Goal: Task Accomplishment & Management: Manage account settings

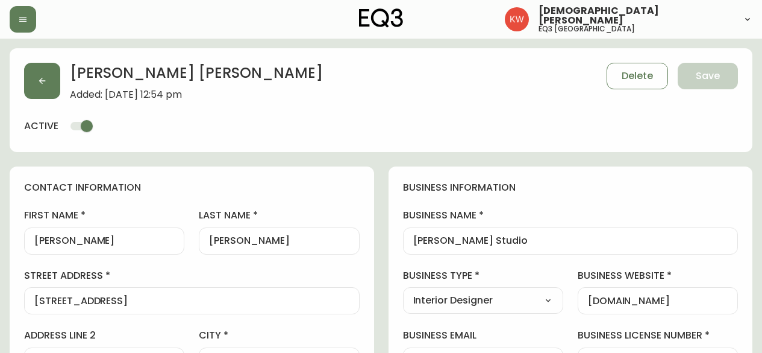
select select "AB"
select select "CA"
select select "CA_EN"
select select "Other"
select select "Interior Designer"
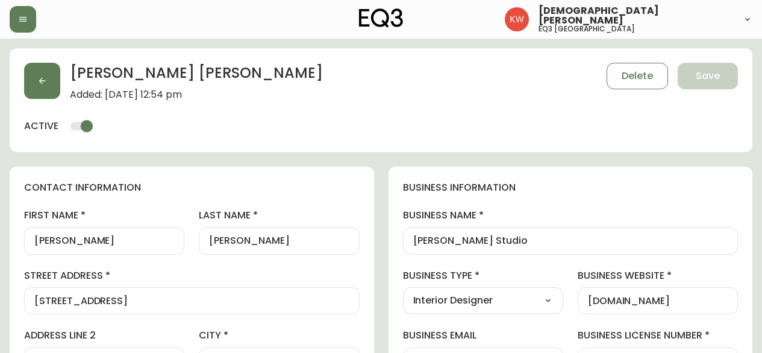
select select "cjw10z96m00006gs08l3o91tv"
select select "false"
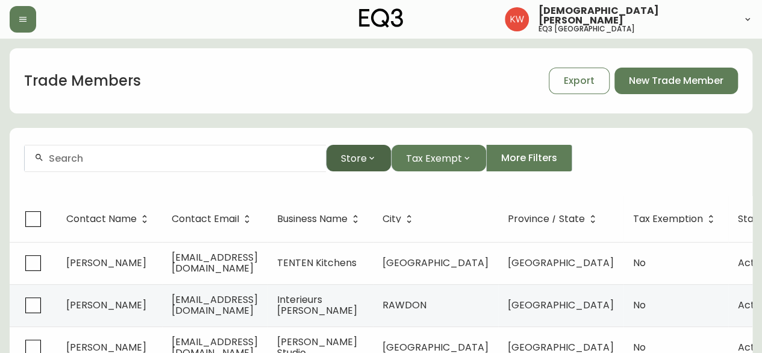
click at [375, 158] on icon "button" at bounding box center [372, 158] width 10 height 10
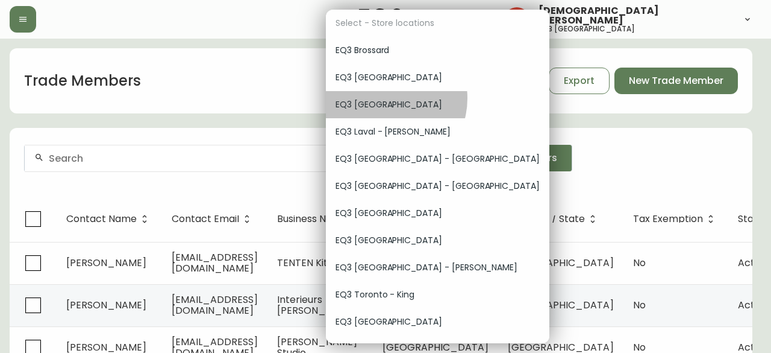
click at [384, 98] on span "EQ3 [GEOGRAPHIC_DATA]" at bounding box center [438, 104] width 204 height 13
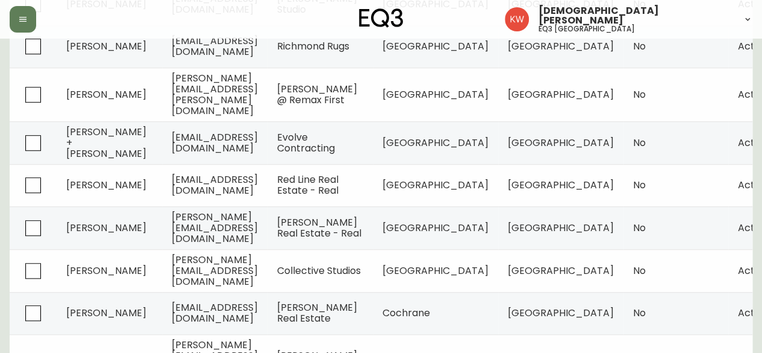
scroll to position [390, 0]
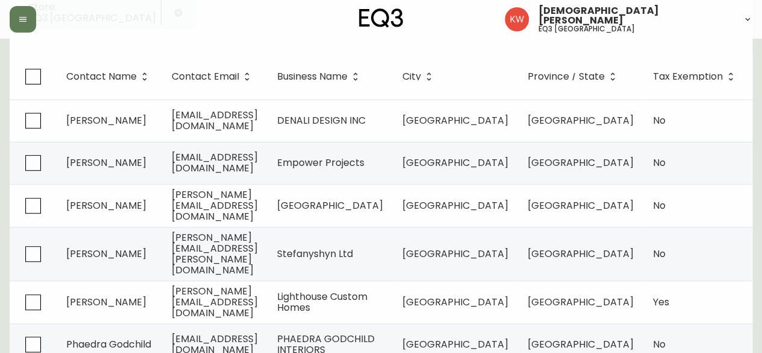
scroll to position [183, 0]
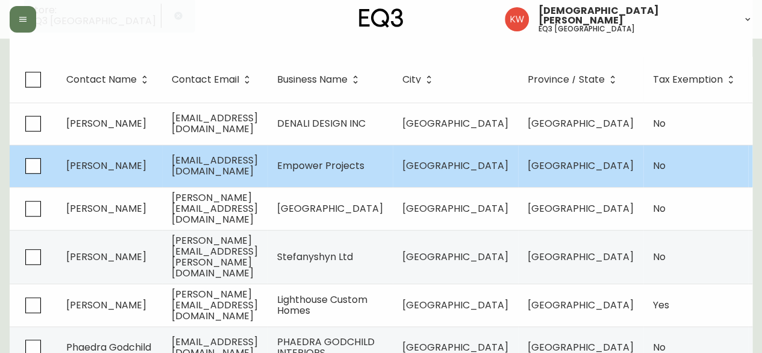
click at [147, 168] on td "Tyrell Dasilva" at bounding box center [109, 166] width 105 height 42
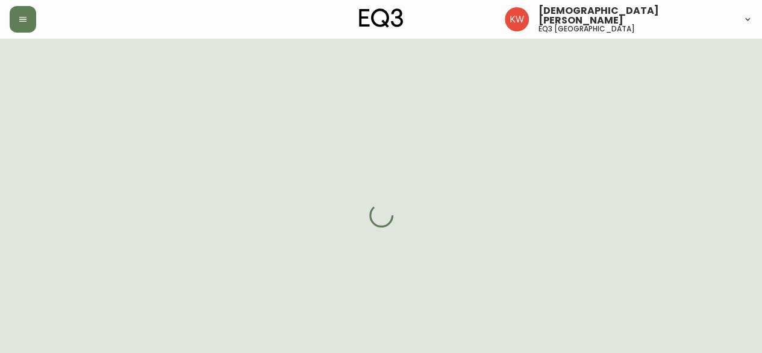
select select "AB"
select select "CA"
select select "CA_EN"
select select "Outreach from a Trade Rep"
select select "Other"
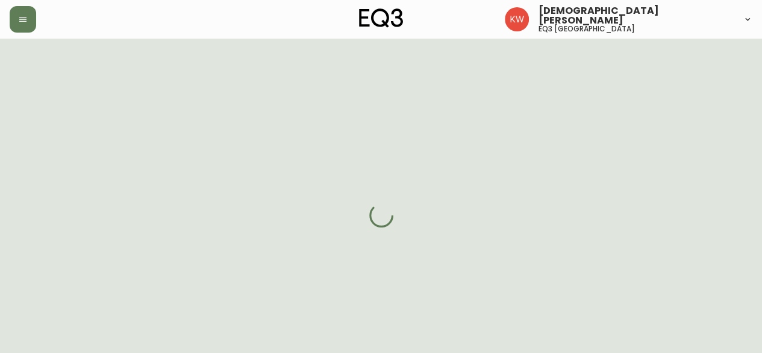
select select "false"
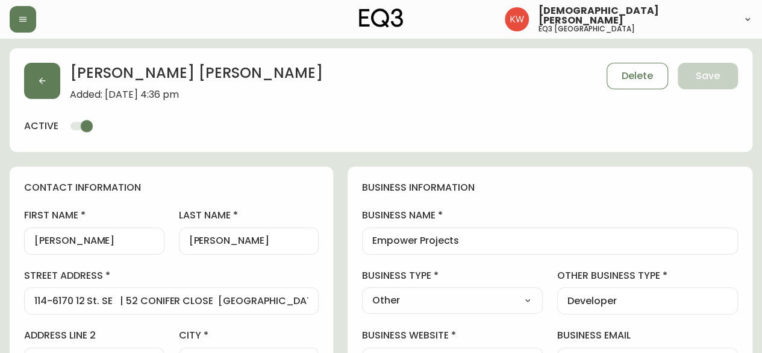
type input "EQ3 [GEOGRAPHIC_DATA]"
select select "cjw10z96m00006gs08l3o91tv"
click at [47, 80] on button "button" at bounding box center [42, 81] width 36 height 36
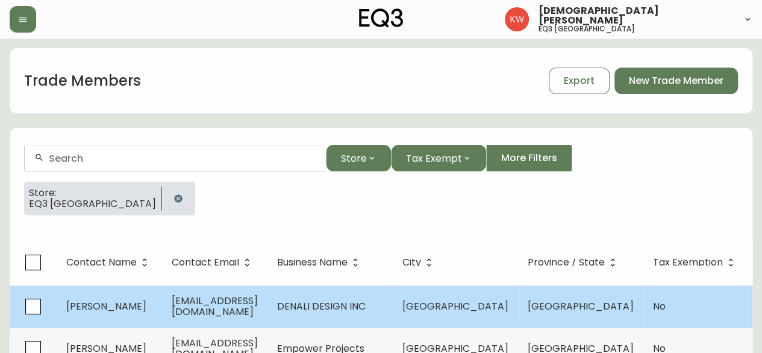
click at [131, 309] on span "Natosha Abdai" at bounding box center [106, 306] width 80 height 14
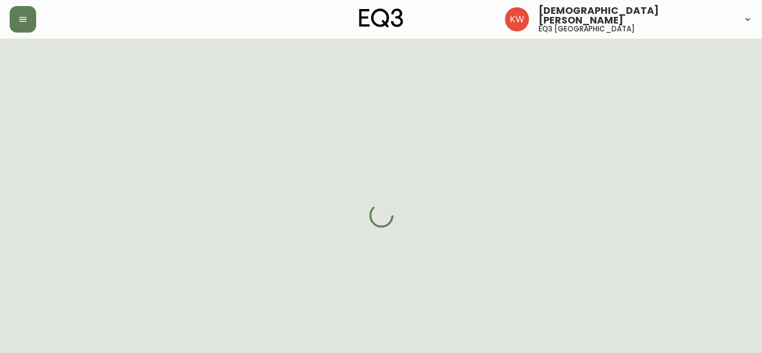
select select "AB"
select select "CA"
select select "CA_EN"
select select "Other"
select select "Interior Designer"
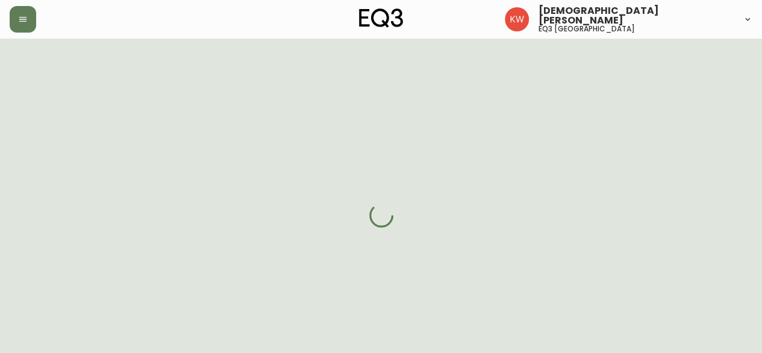
select select "cjw10z96m00006gs08l3o91tv"
select select "false"
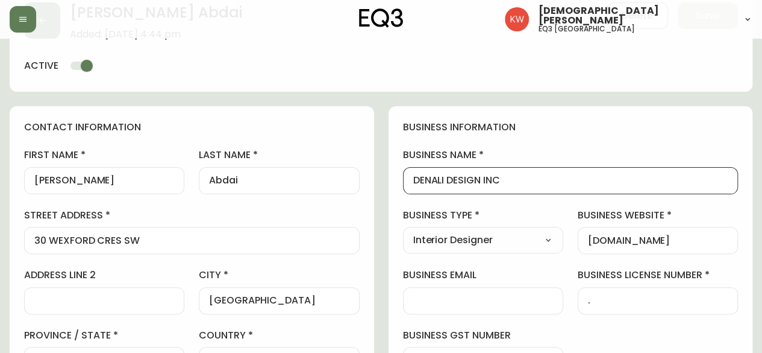
drag, startPoint x: 513, startPoint y: 180, endPoint x: 341, endPoint y: 187, distance: 172.5
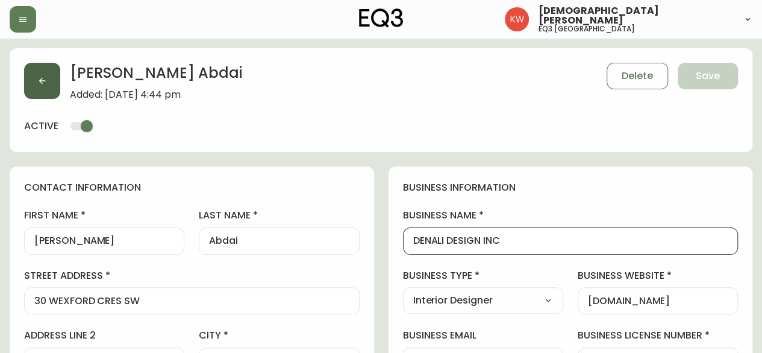
click at [43, 77] on icon "button" at bounding box center [42, 81] width 10 height 10
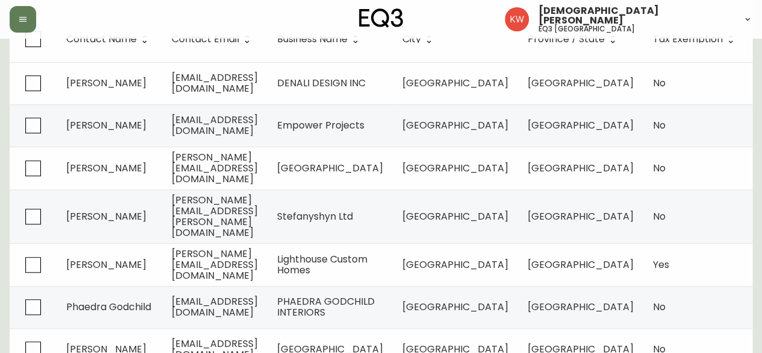
scroll to position [390, 0]
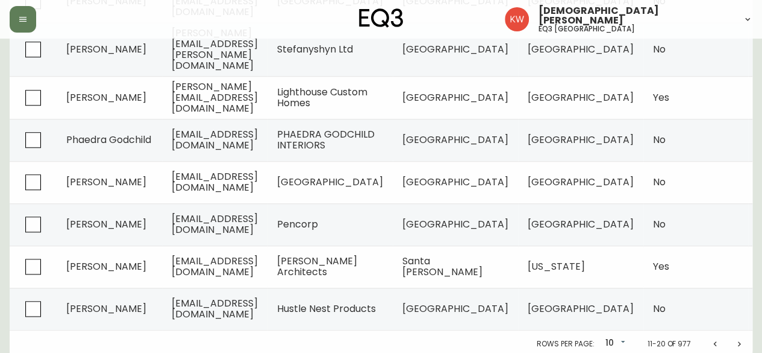
click at [715, 339] on icon "Previous page" at bounding box center [716, 344] width 10 height 10
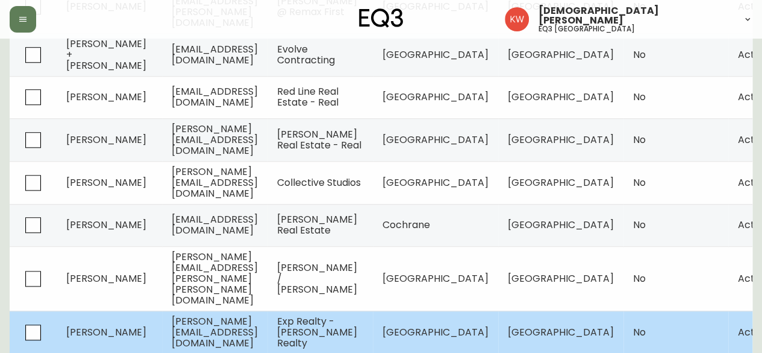
click at [157, 310] on td "Andrea Adi" at bounding box center [109, 331] width 105 height 43
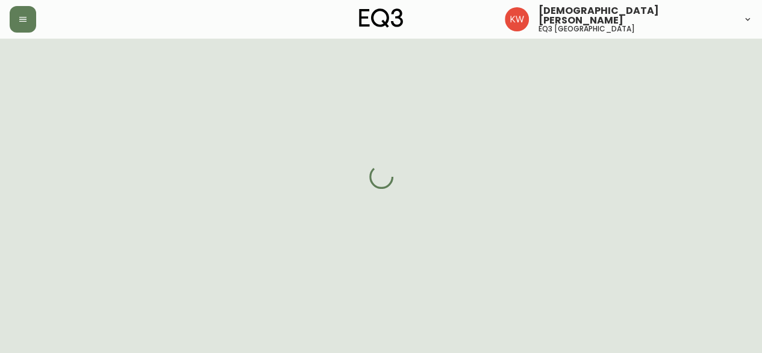
scroll to position [390, 0]
select select "AB"
select select "CA"
select select "CA_EN"
select select "Outreach from a Trade Rep"
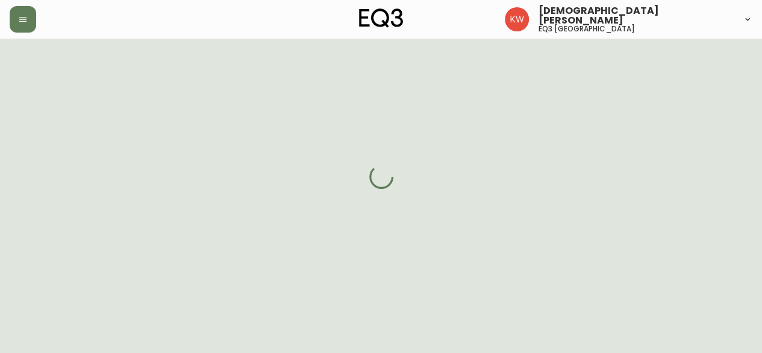
select select "Real Estate Agent"
select select "cjw10z96m00006gs08l3o91tv"
select select "false"
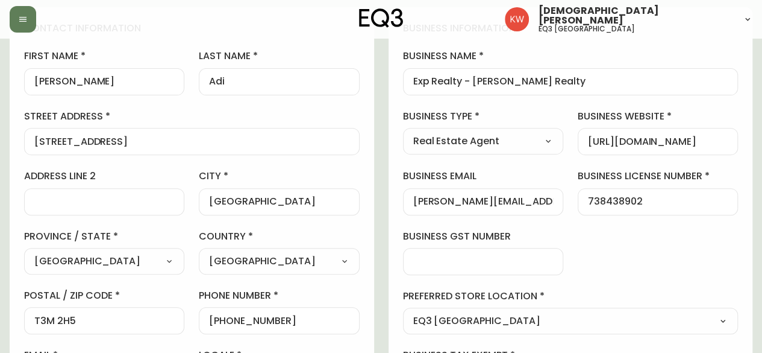
scroll to position [0, 0]
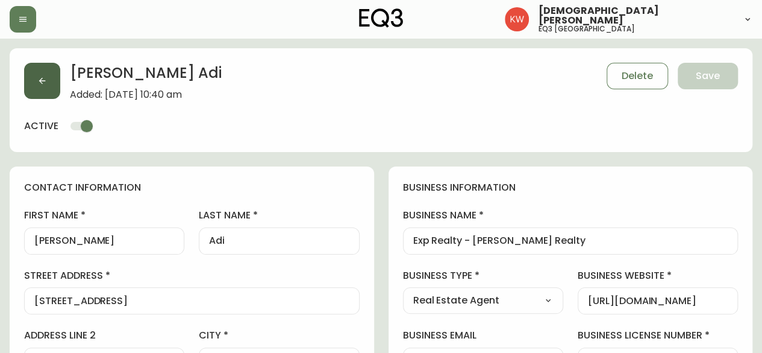
click at [45, 83] on icon "button" at bounding box center [42, 81] width 10 height 10
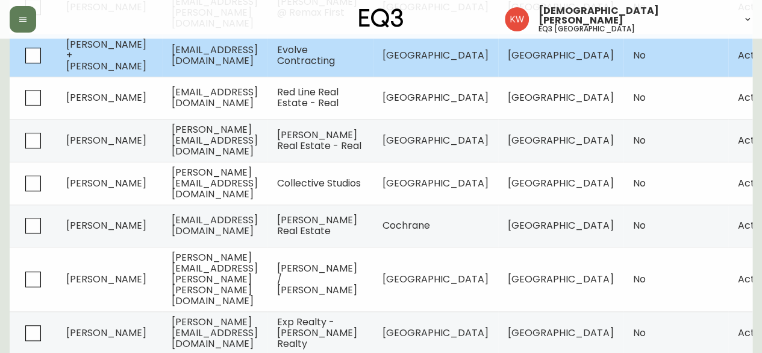
scroll to position [390, 0]
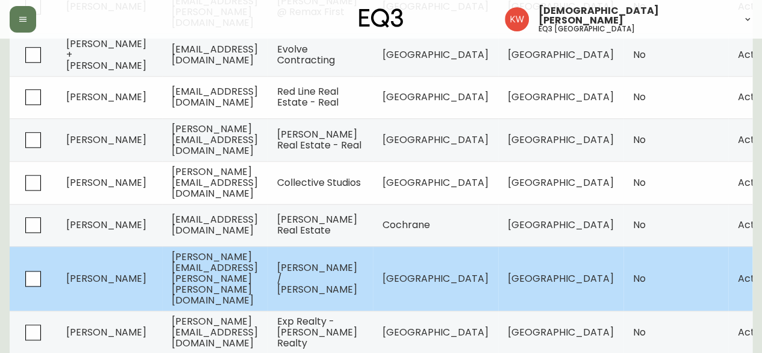
click at [105, 271] on span "Sharie Hunter" at bounding box center [106, 278] width 80 height 14
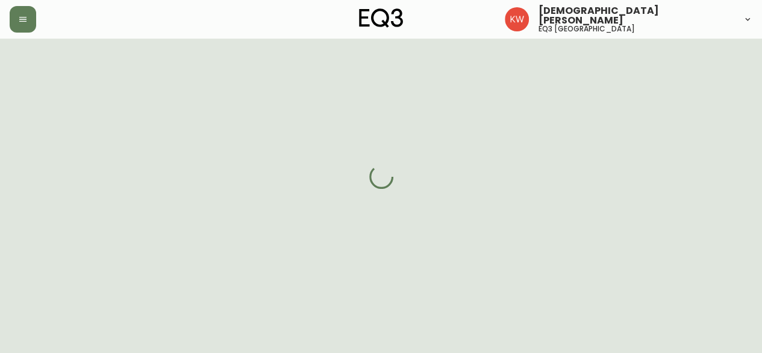
scroll to position [390, 0]
select select "AB"
select select "CA"
select select "CA_EN"
select select "Other"
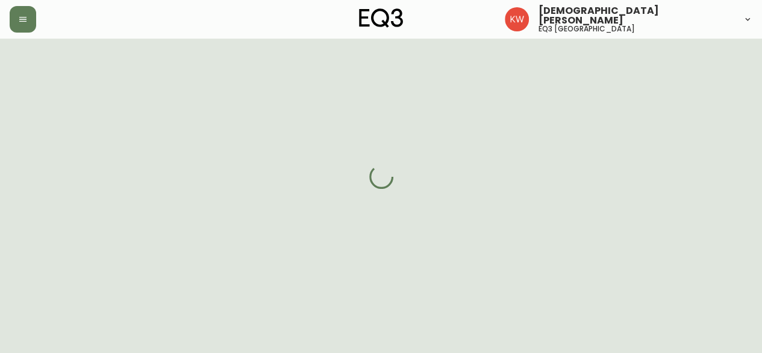
select select "Other"
select select "cjw10z96m00006gs08l3o91tv"
select select "false"
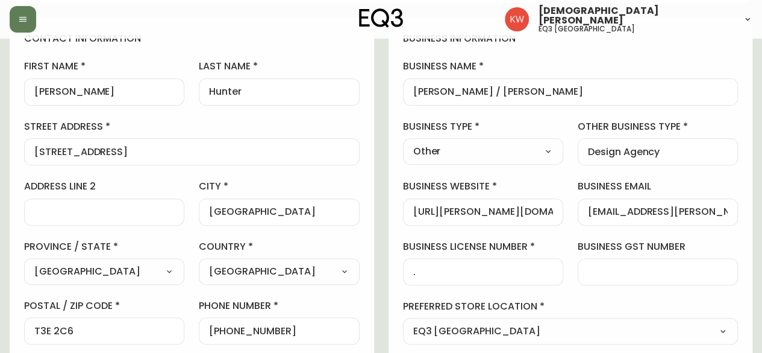
scroll to position [0, 0]
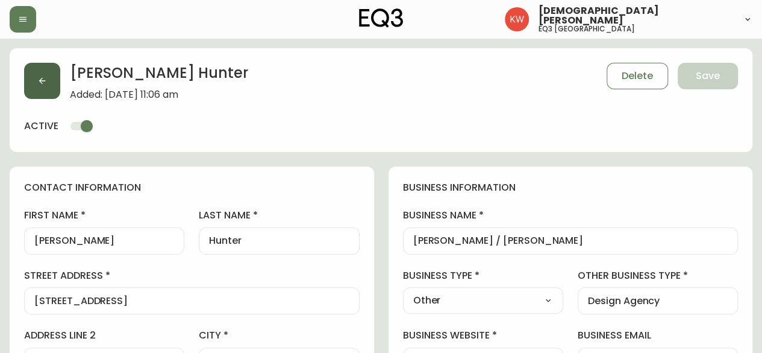
click at [40, 78] on icon "button" at bounding box center [42, 81] width 10 height 10
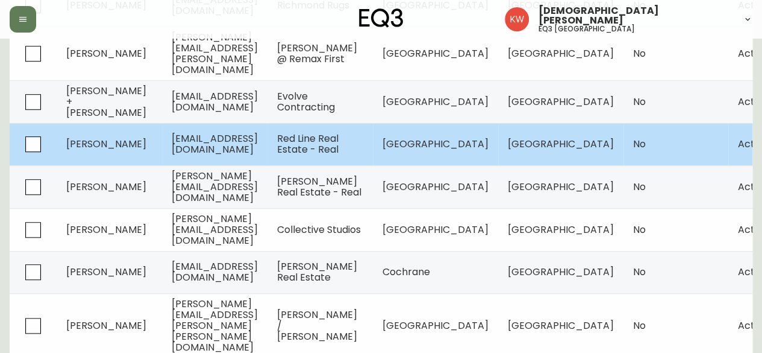
scroll to position [362, 0]
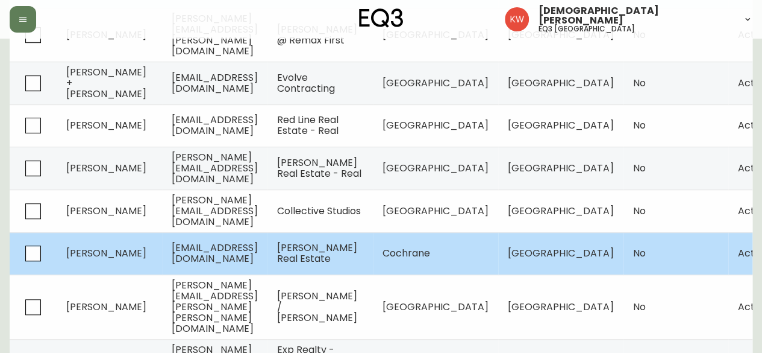
click at [149, 238] on td "Rae-Lyn Burman" at bounding box center [109, 253] width 105 height 42
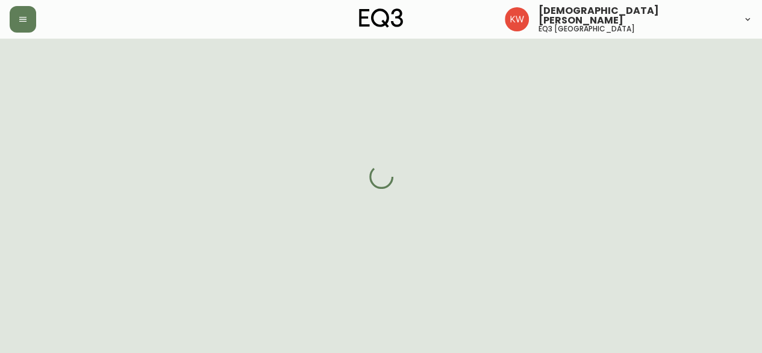
select select "AB"
select select "CA"
select select "CA_EN"
select select "Other"
select select "Real Estate Agent"
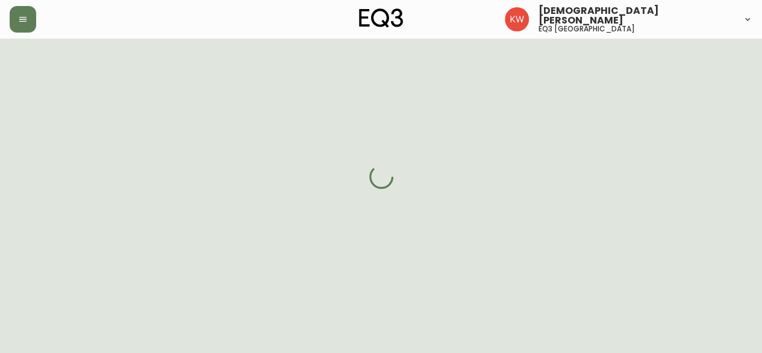
select select "false"
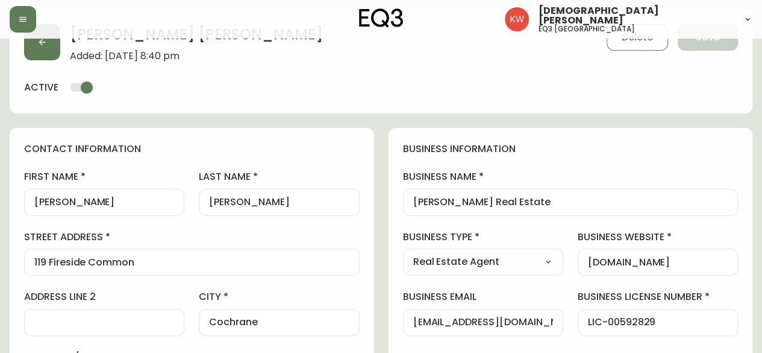
scroll to position [362, 0]
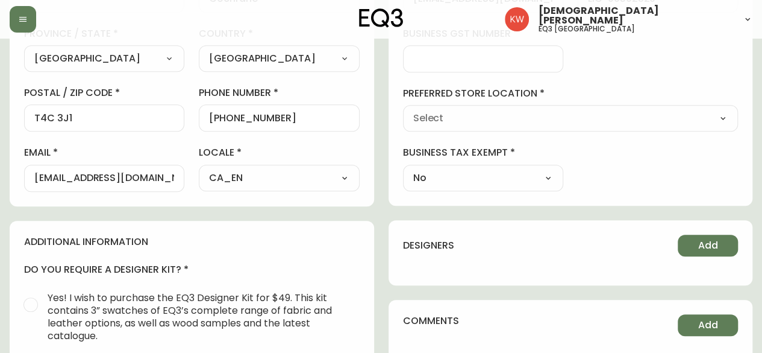
type input "EQ3 [GEOGRAPHIC_DATA]"
select select "cjw10z96m00006gs08l3o91tv"
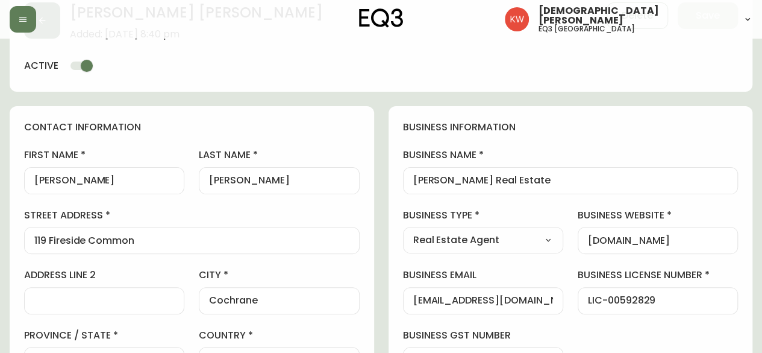
scroll to position [0, 0]
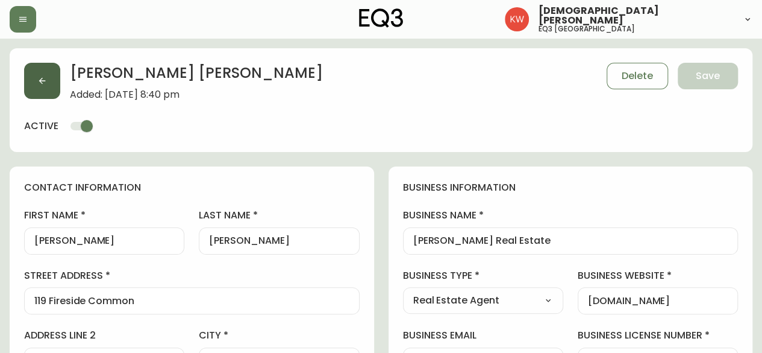
click at [46, 78] on icon "button" at bounding box center [42, 81] width 10 height 10
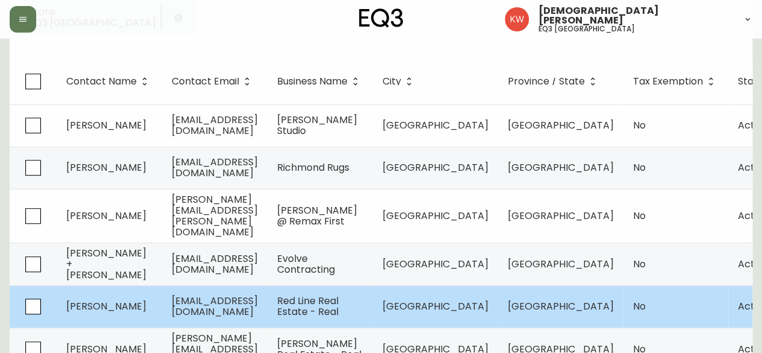
scroll to position [301, 0]
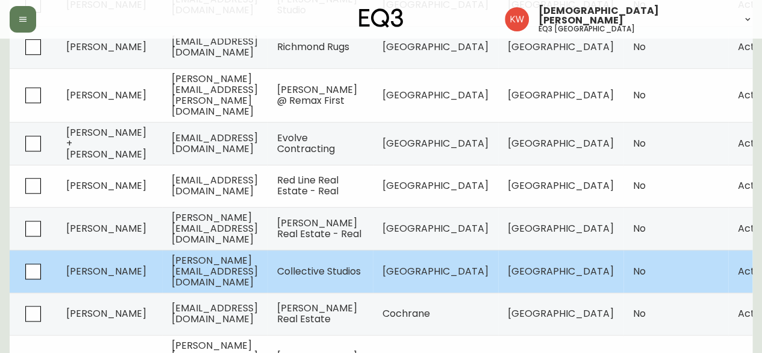
click at [133, 265] on td "Carla Pienaar" at bounding box center [109, 270] width 105 height 43
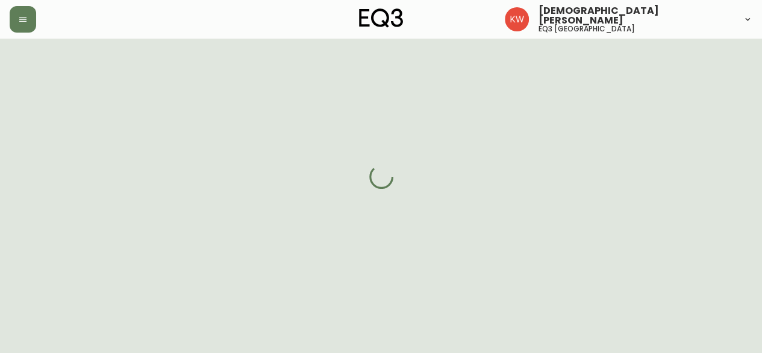
scroll to position [301, 0]
select select "AB"
select select "CA"
select select "CA_EN"
select select "Other"
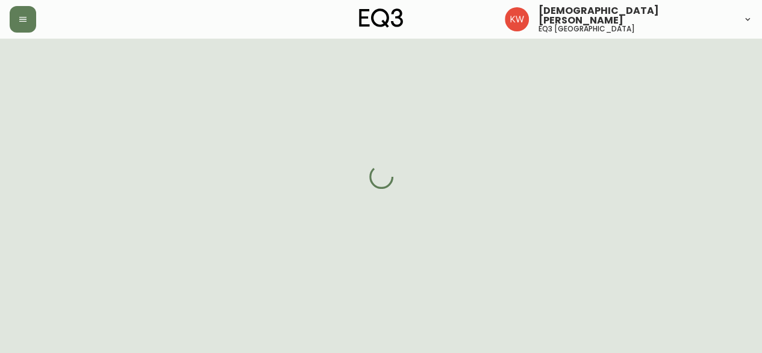
select select "Interior Designer"
select select "cjw10z96m00006gs08l3o91tv"
select select "false"
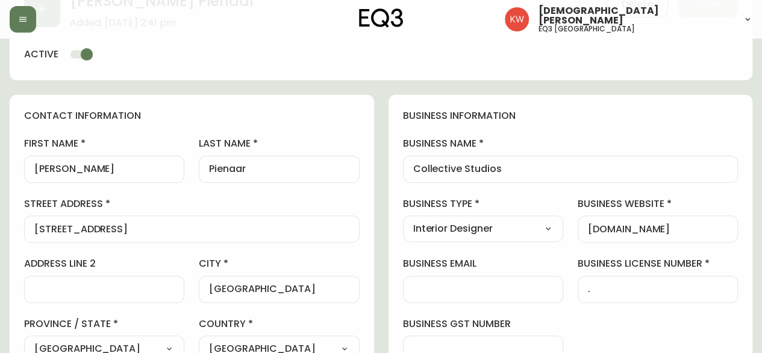
scroll to position [0, 0]
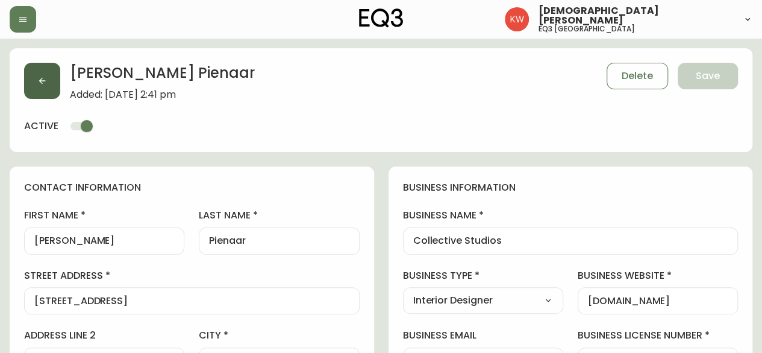
click at [52, 67] on button "button" at bounding box center [42, 81] width 36 height 36
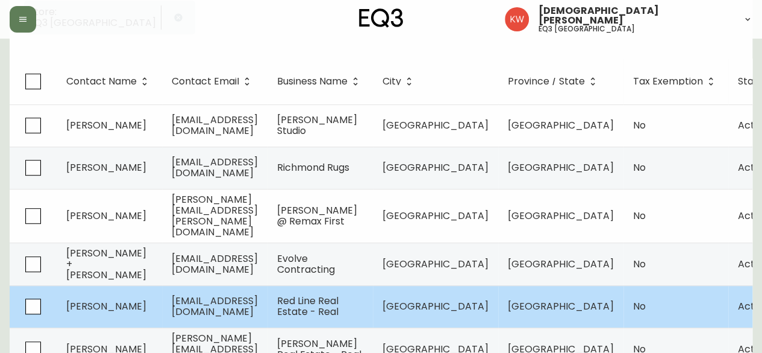
scroll to position [301, 0]
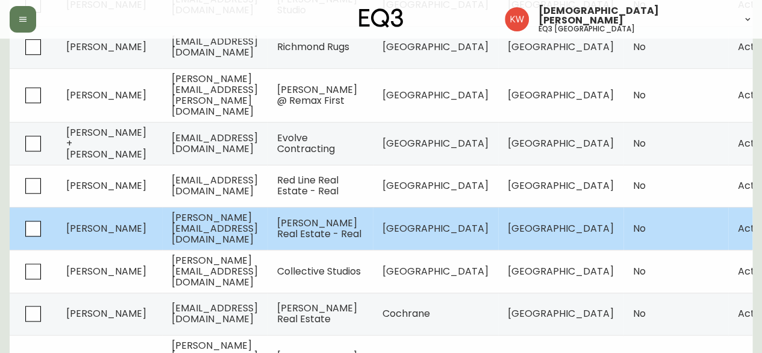
click at [139, 212] on td "Ilona Drost" at bounding box center [109, 228] width 105 height 43
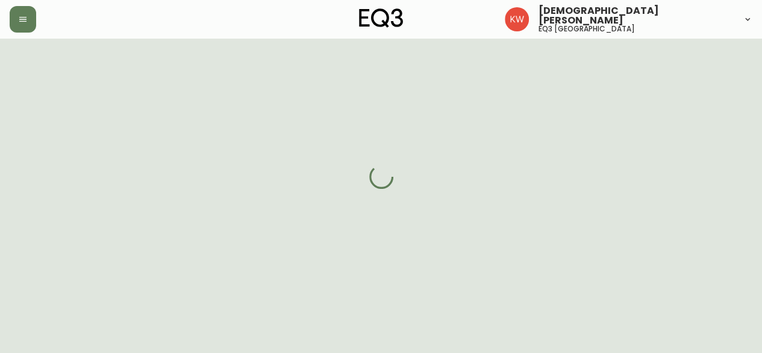
scroll to position [301, 0]
select select "AB"
select select "CA"
select select "CA_EN"
select select "Outreach from a Trade Rep"
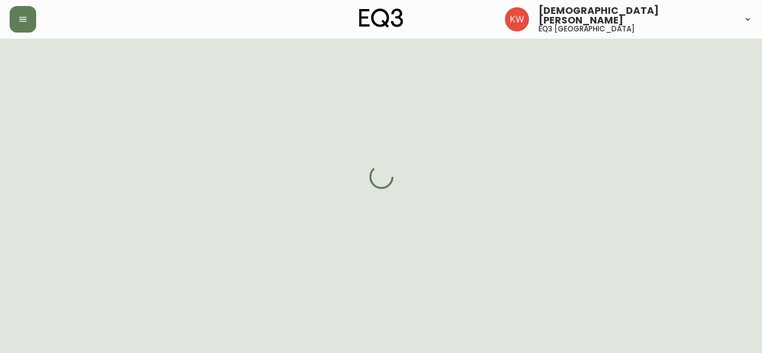
select select "Real Estate Agent"
select select "cjw10z96m00006gs08l3o91tv"
select select "false"
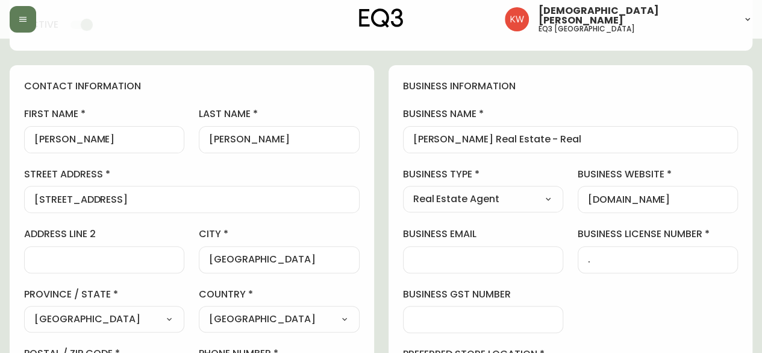
scroll to position [0, 0]
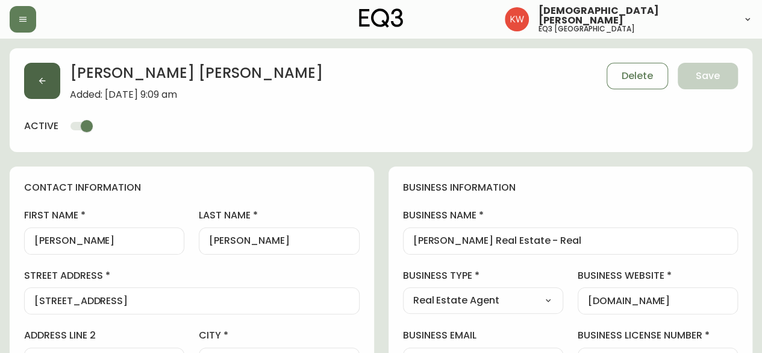
click at [45, 82] on icon "button" at bounding box center [42, 81] width 10 height 10
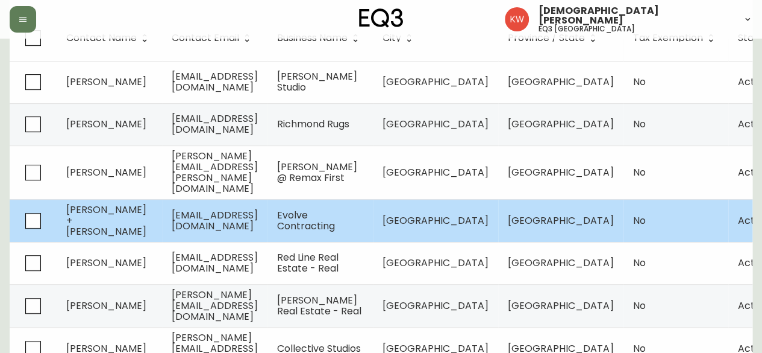
scroll to position [241, 0]
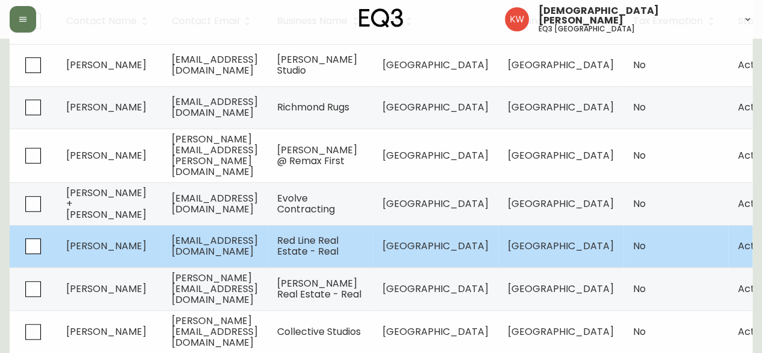
click at [146, 240] on td "Renee Brennan" at bounding box center [109, 246] width 105 height 42
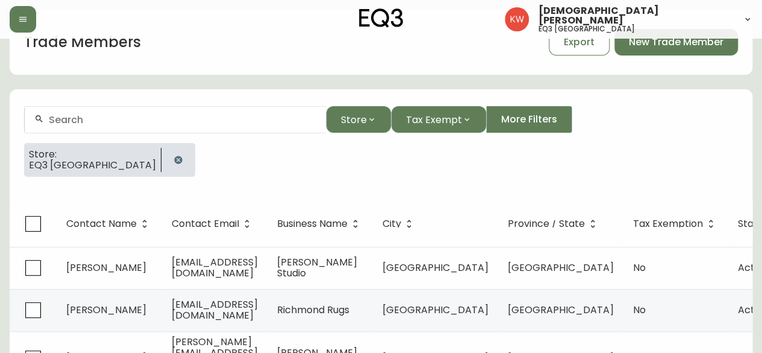
select select "AB"
select select "CA"
select select "US_EN"
select select "Trade Show"
select select "Real Estate Agent"
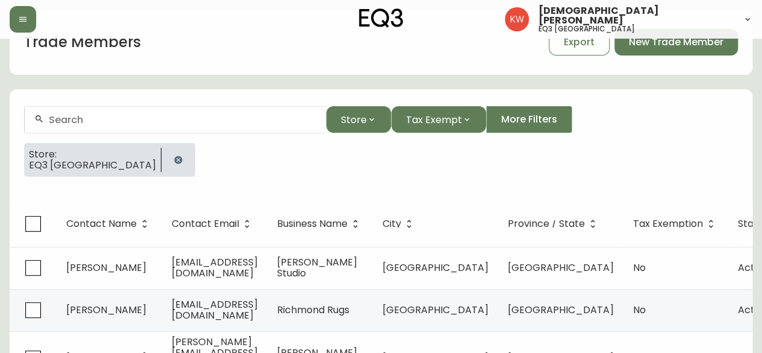
select select "false"
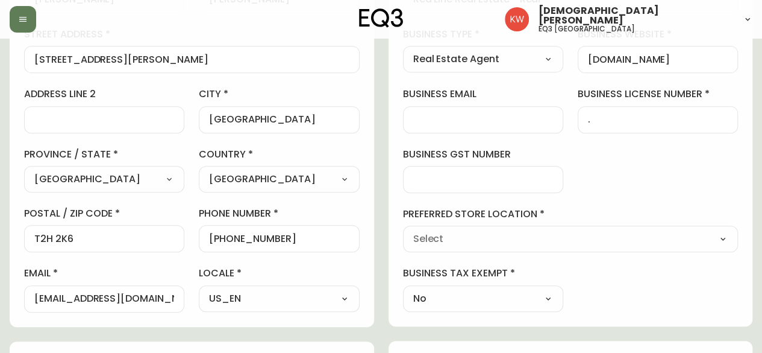
type input "EQ3 [GEOGRAPHIC_DATA]"
select select "cjw10z96m00006gs08l3o91tv"
